Goal: Check status: Check status

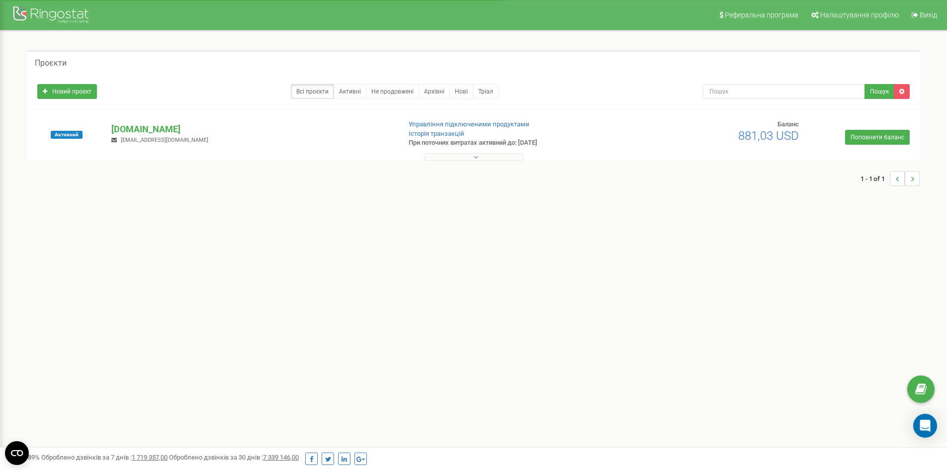
click at [484, 157] on button at bounding box center [473, 156] width 99 height 7
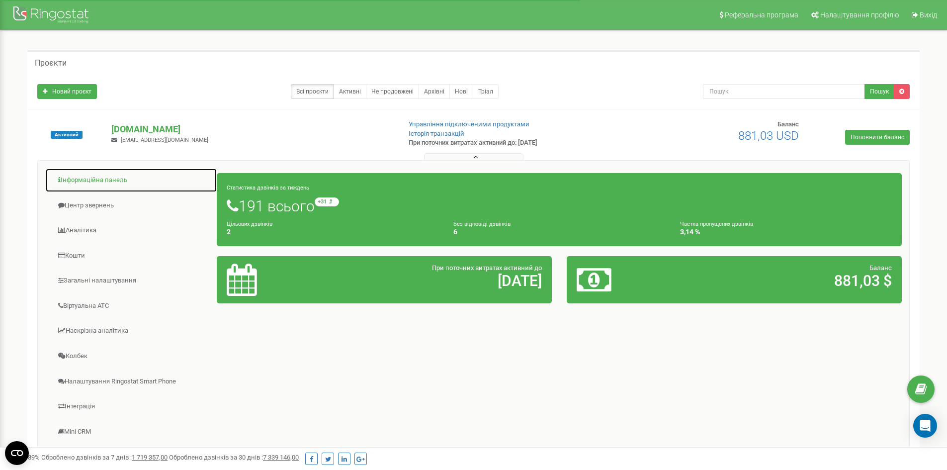
click at [113, 182] on link "Інформаційна панель" at bounding box center [131, 180] width 172 height 24
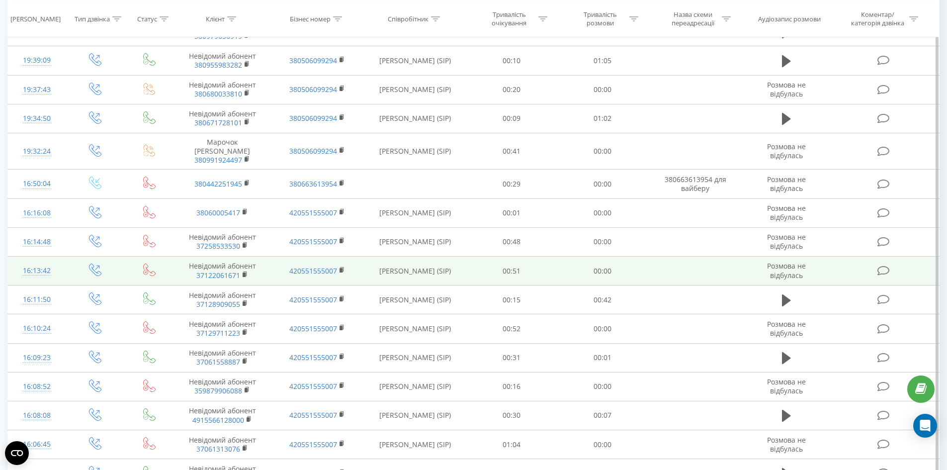
scroll to position [746, 0]
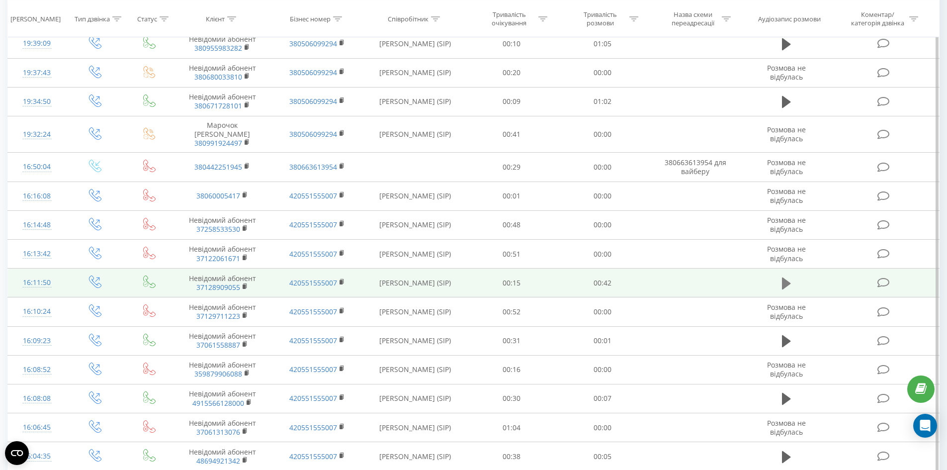
click at [790, 284] on icon at bounding box center [786, 283] width 9 height 14
